Goal: Communication & Community: Share content

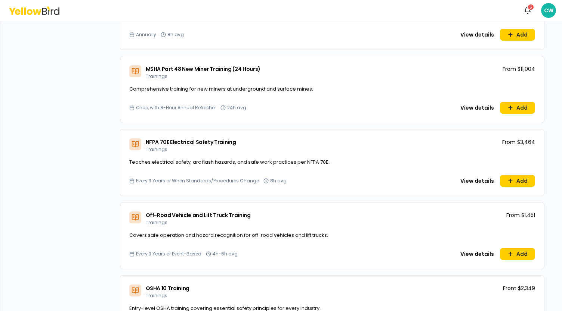
scroll to position [2749, 0]
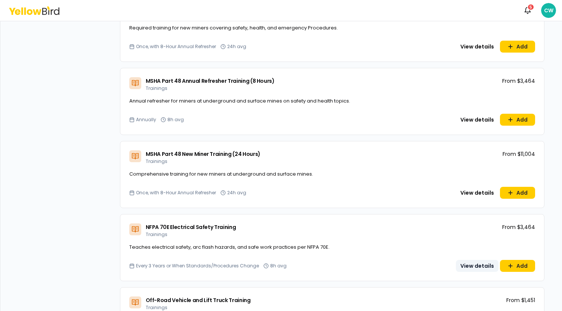
click at [475, 261] on button "View details" at bounding box center [477, 266] width 43 height 12
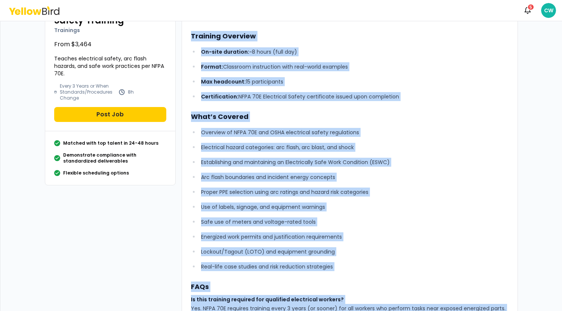
scroll to position [251, 0]
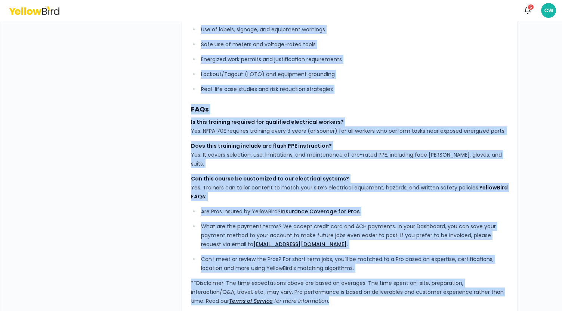
drag, startPoint x: 189, startPoint y: 62, endPoint x: 353, endPoint y: 329, distance: 313.9
click at [353, 311] on html "Notifications 5 CW Dashboard Explore services NFPA 70E Electrical Safety Traini…" at bounding box center [281, 155] width 562 height 311
copy div "LoremiPsum’d SITA 75C Adipiscing Elitse Doeiusmo tempor in ut 16 laboreetdolo m…"
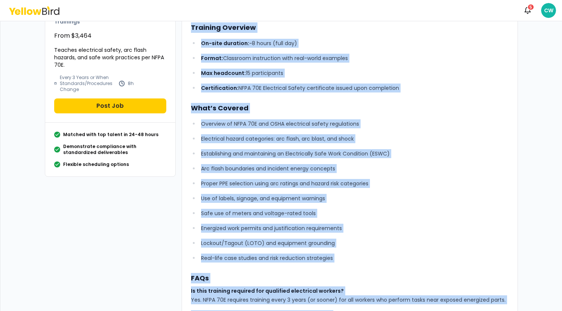
scroll to position [0, 0]
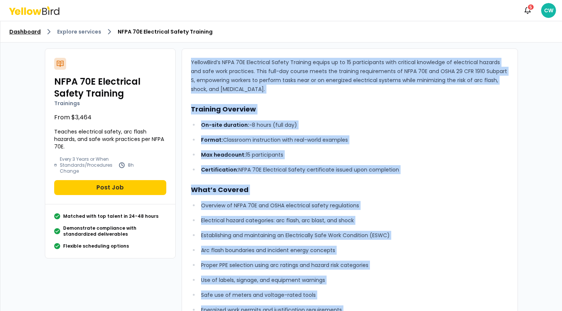
click at [15, 29] on link "Dashboard" at bounding box center [24, 31] width 31 height 7
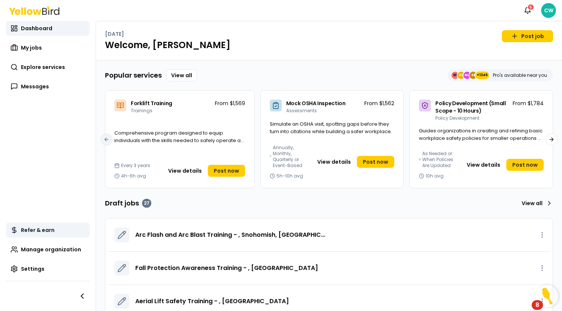
click at [52, 231] on span "Refer & earn" at bounding box center [38, 230] width 34 height 7
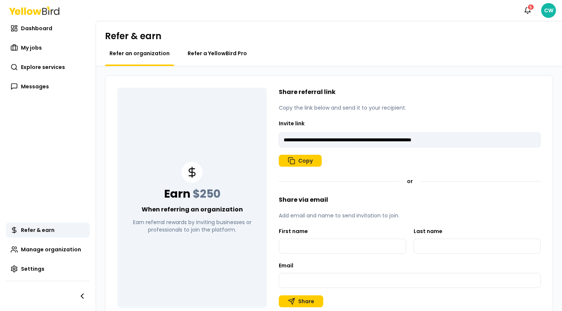
click at [215, 50] on span "Refer a YellowBird Pro" at bounding box center [216, 53] width 59 height 7
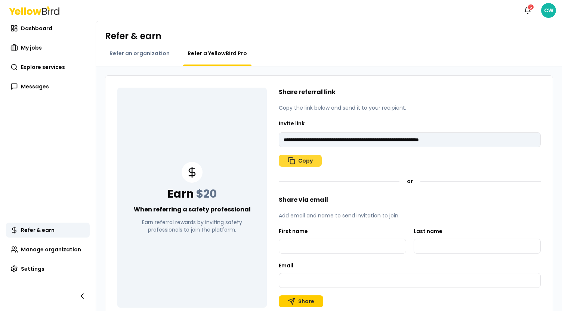
click at [308, 162] on button "Copy" at bounding box center [300, 161] width 43 height 12
click at [132, 53] on span "Refer an organization" at bounding box center [139, 53] width 60 height 7
type input "**********"
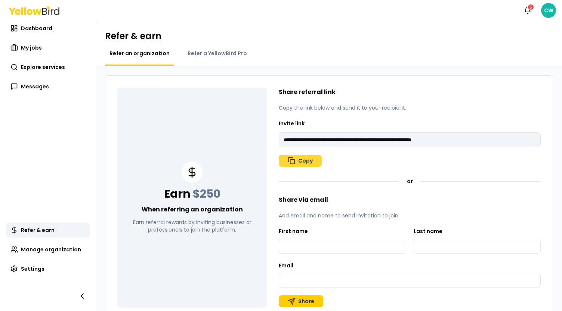
click at [297, 164] on button "Copy" at bounding box center [300, 161] width 43 height 12
